Goal: Find specific page/section: Find specific page/section

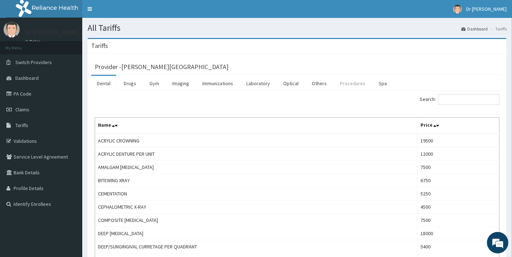
click at [352, 84] on link "Procedures" at bounding box center [352, 83] width 37 height 15
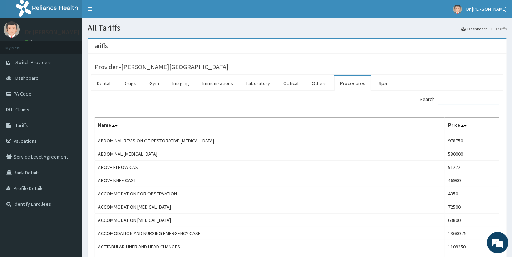
click at [459, 99] on input "Search:" at bounding box center [468, 99] width 61 height 11
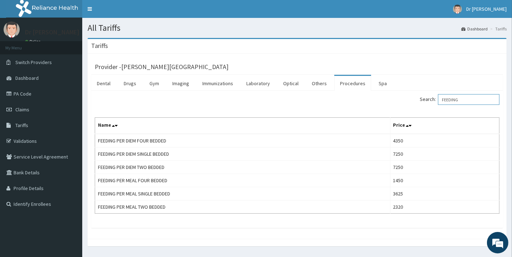
click at [472, 101] on input "FEEDING" at bounding box center [468, 99] width 61 height 11
type input "F"
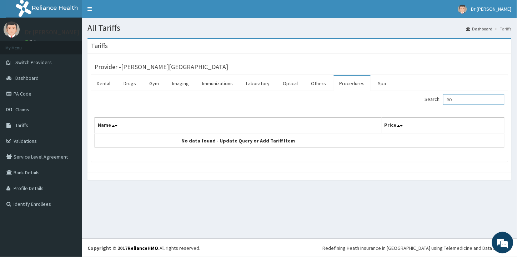
type input "R"
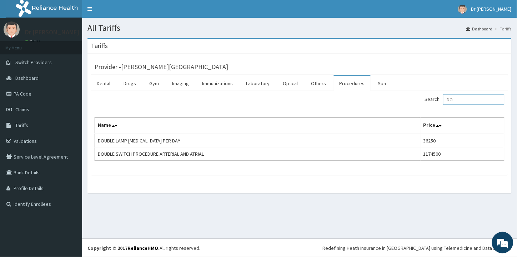
type input "D"
type input "GENERAL [PERSON_NAME]"
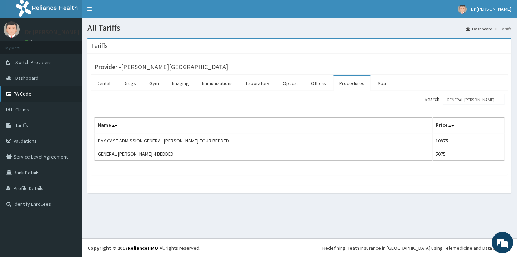
click at [34, 90] on link "PA Code" at bounding box center [41, 94] width 82 height 16
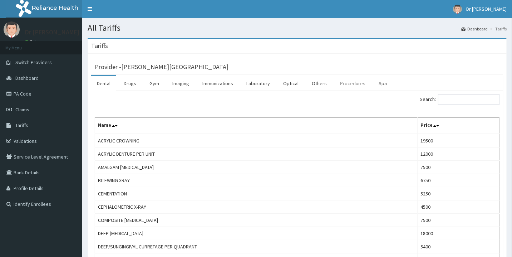
click at [353, 83] on link "Procedures" at bounding box center [352, 83] width 37 height 15
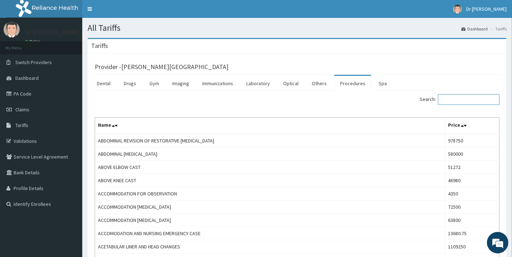
click at [459, 99] on input "Search:" at bounding box center [468, 99] width 61 height 11
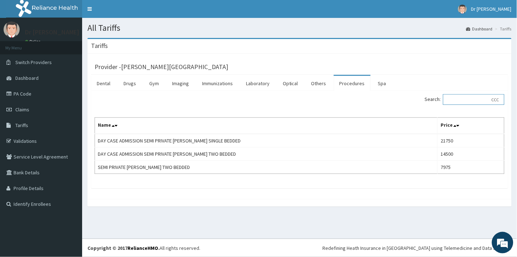
scroll to position [0, 109]
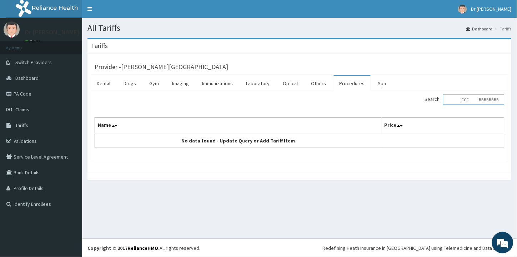
type input "SEMI PRIZ CCC BBBBBBBBB"
